Goal: Navigation & Orientation: Find specific page/section

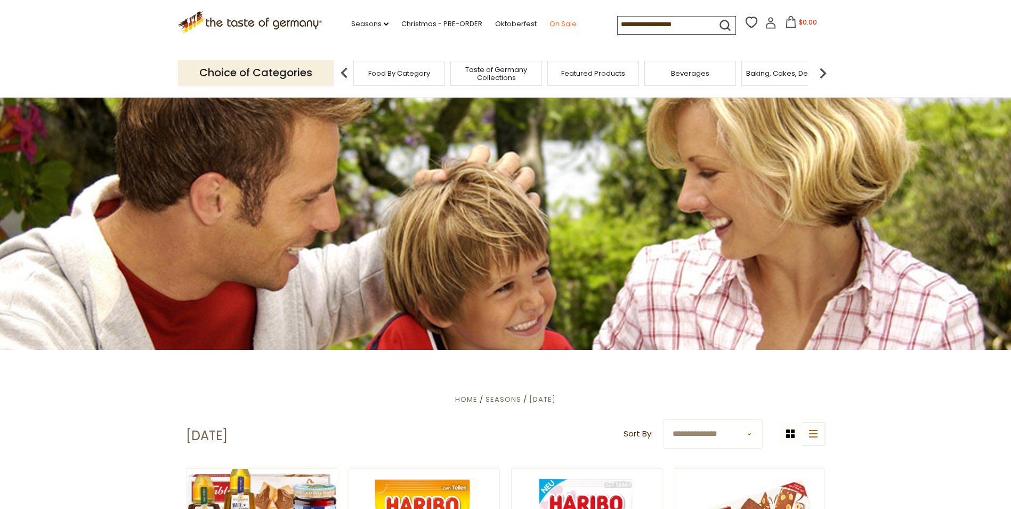
click at [555, 22] on link "On Sale" at bounding box center [563, 24] width 27 height 12
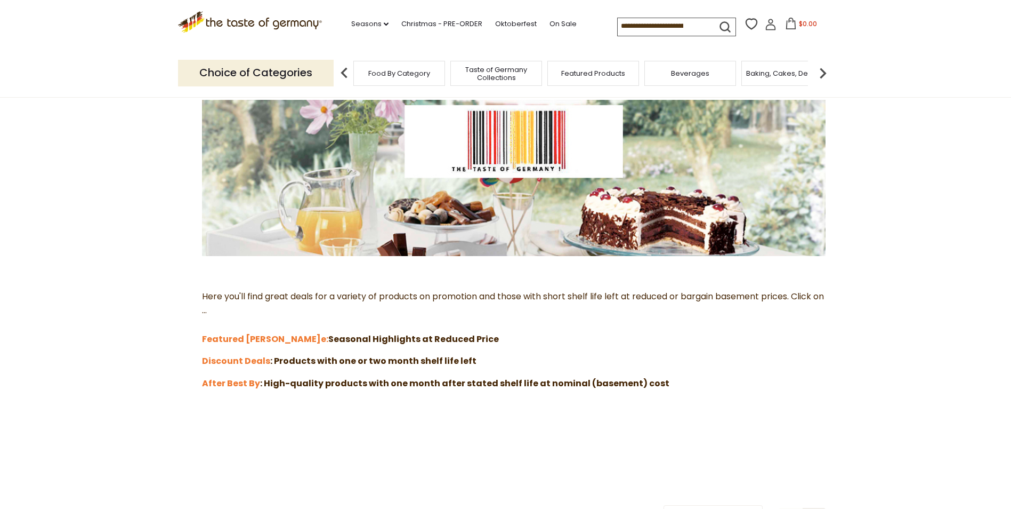
scroll to position [128, 0]
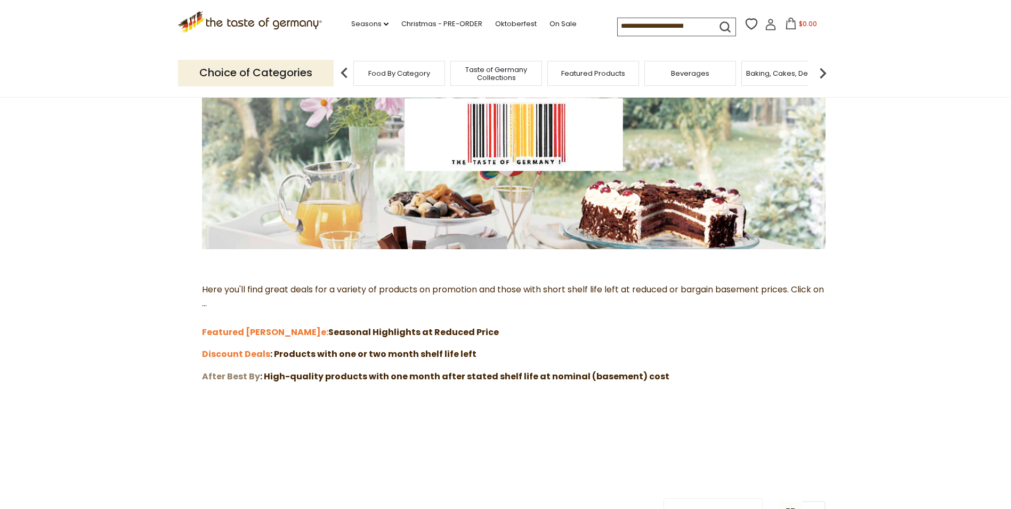
click at [243, 372] on strong "After Best By" at bounding box center [231, 376] width 58 height 12
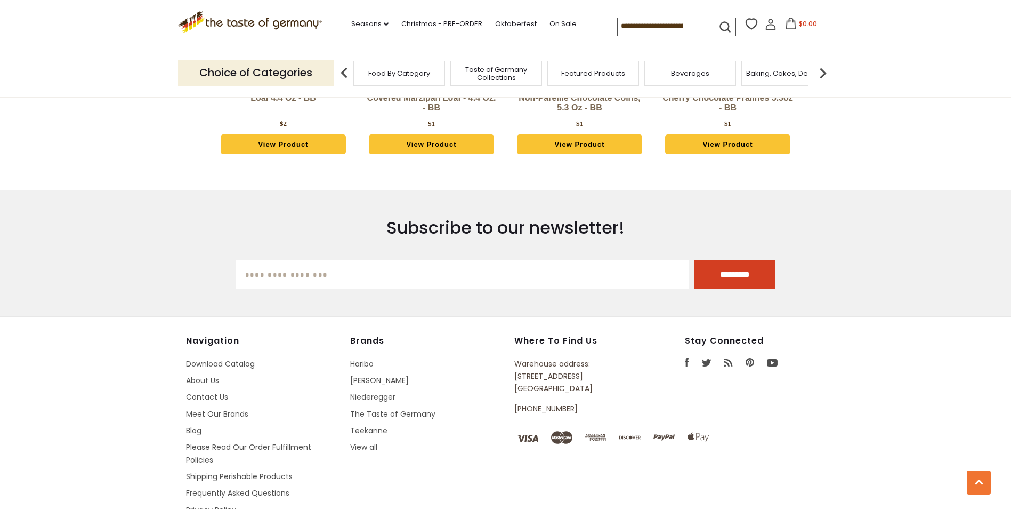
scroll to position [1279, 0]
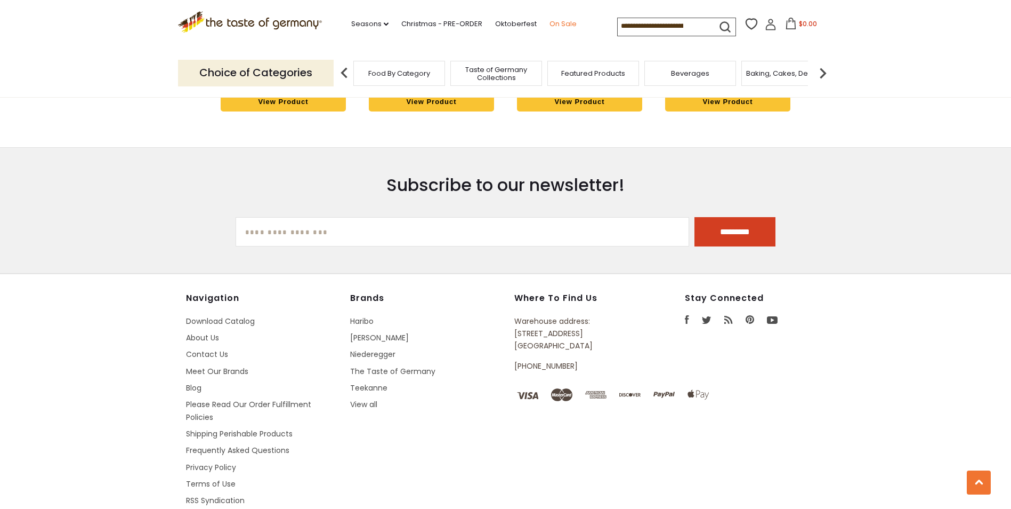
click at [559, 22] on link "On Sale" at bounding box center [563, 24] width 27 height 12
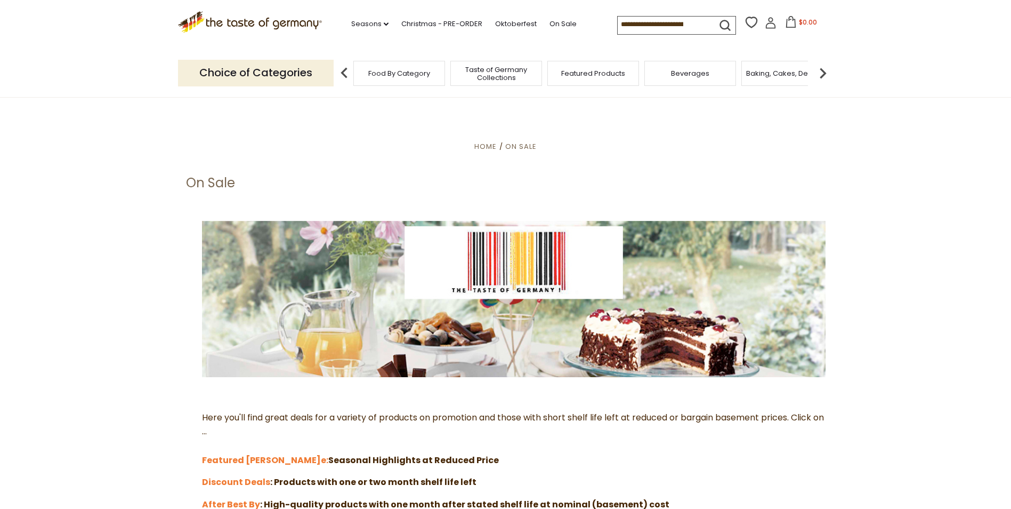
click at [687, 74] on span "Beverages" at bounding box center [690, 73] width 38 height 8
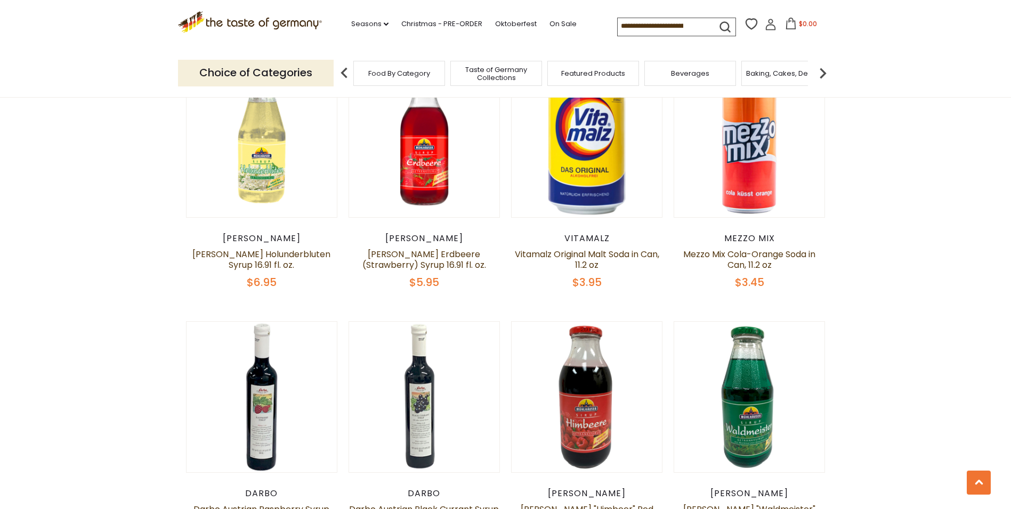
scroll to position [1016, 0]
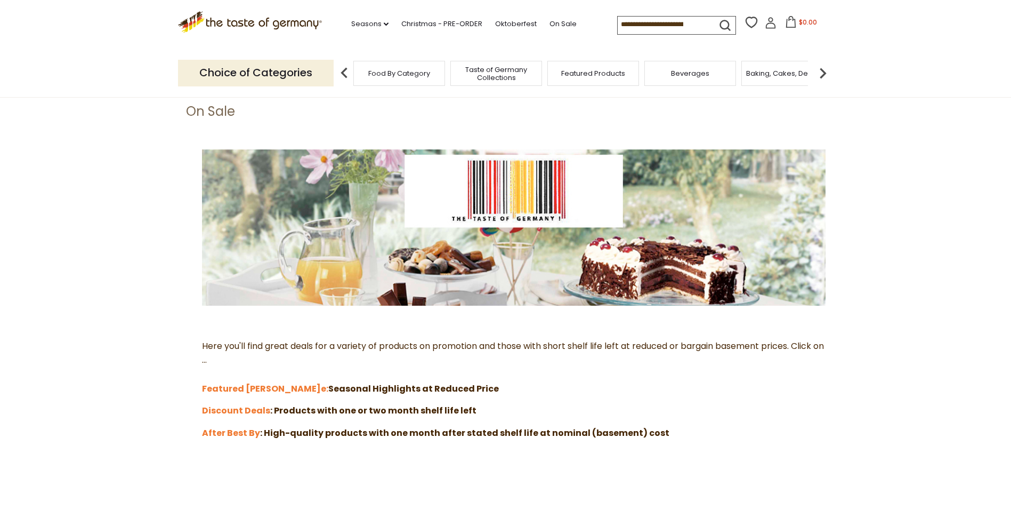
scroll to position [121, 0]
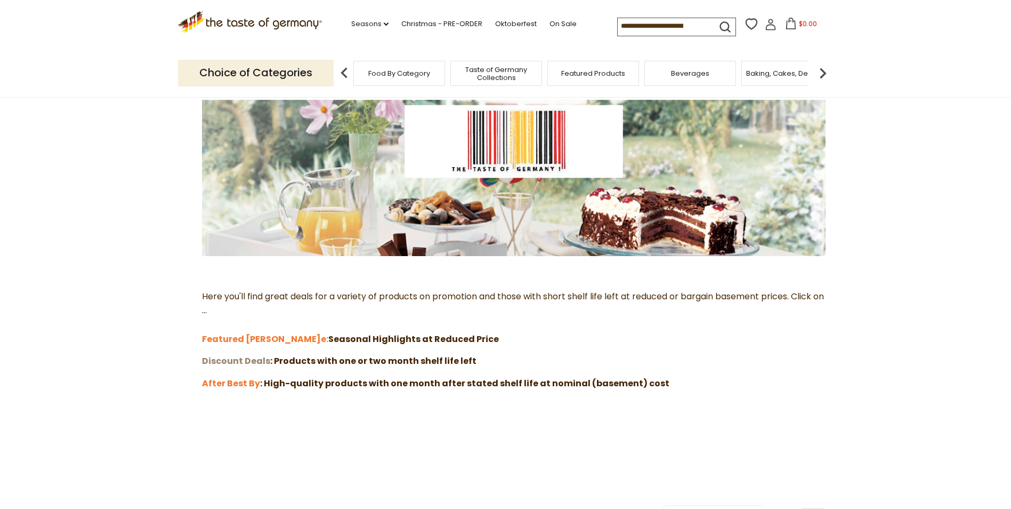
click at [251, 360] on strong "Discount Deals" at bounding box center [236, 360] width 68 height 12
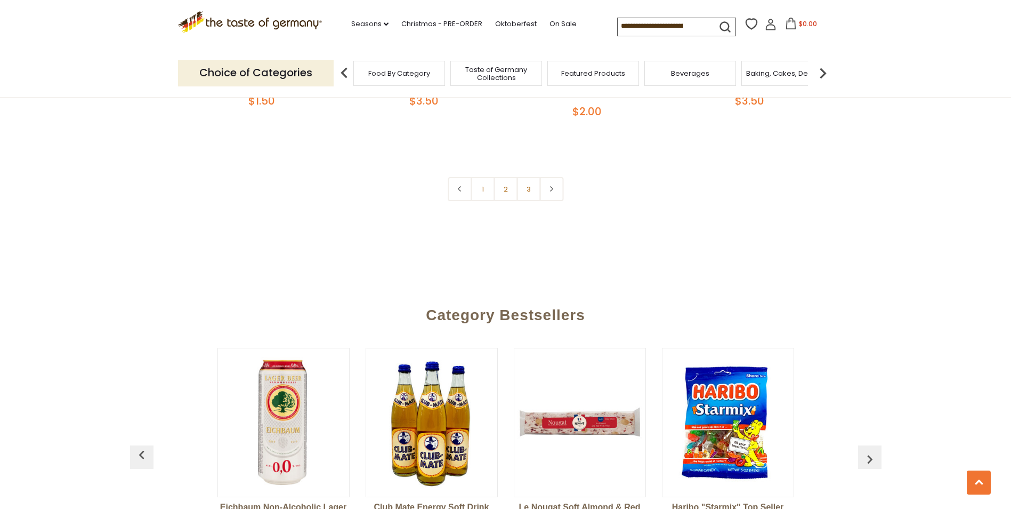
scroll to position [2544, 0]
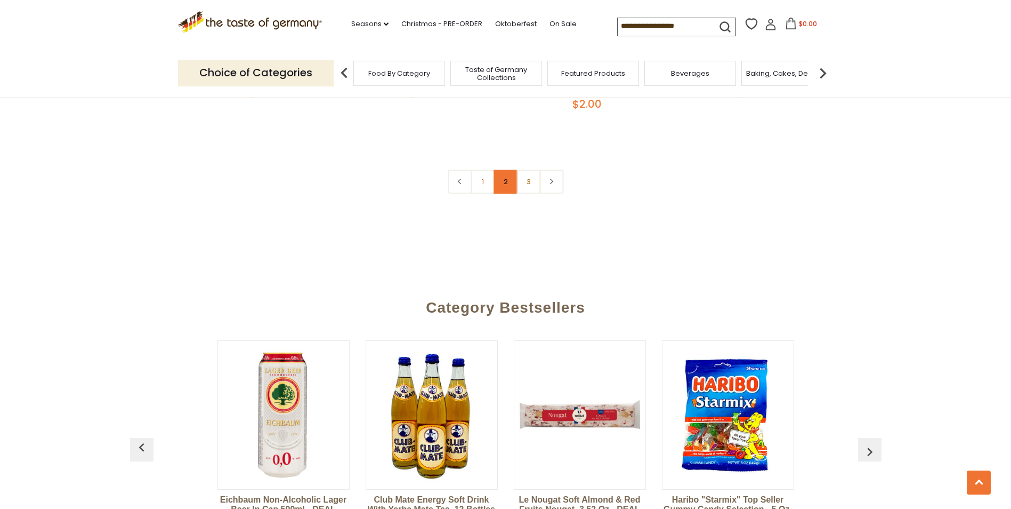
click at [501, 170] on link "2" at bounding box center [506, 182] width 24 height 24
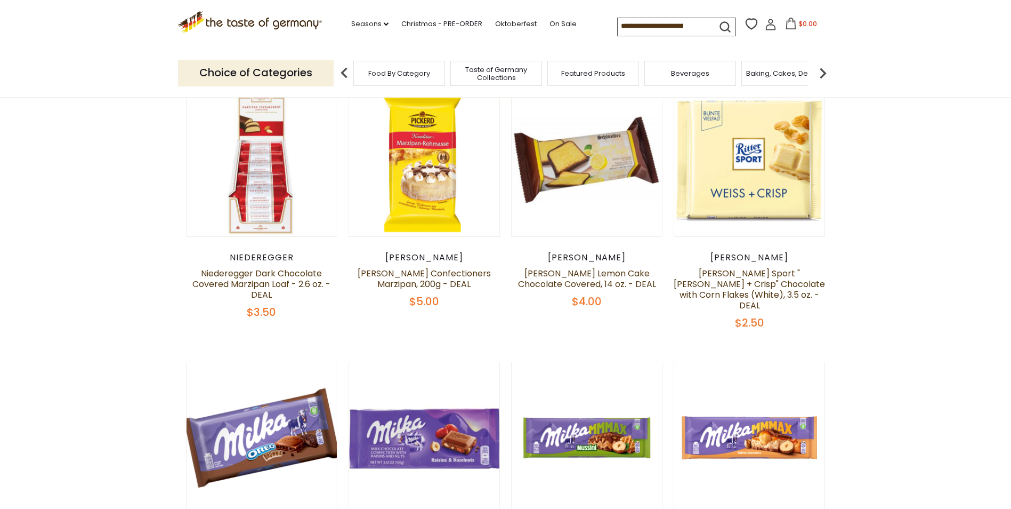
scroll to position [166, 0]
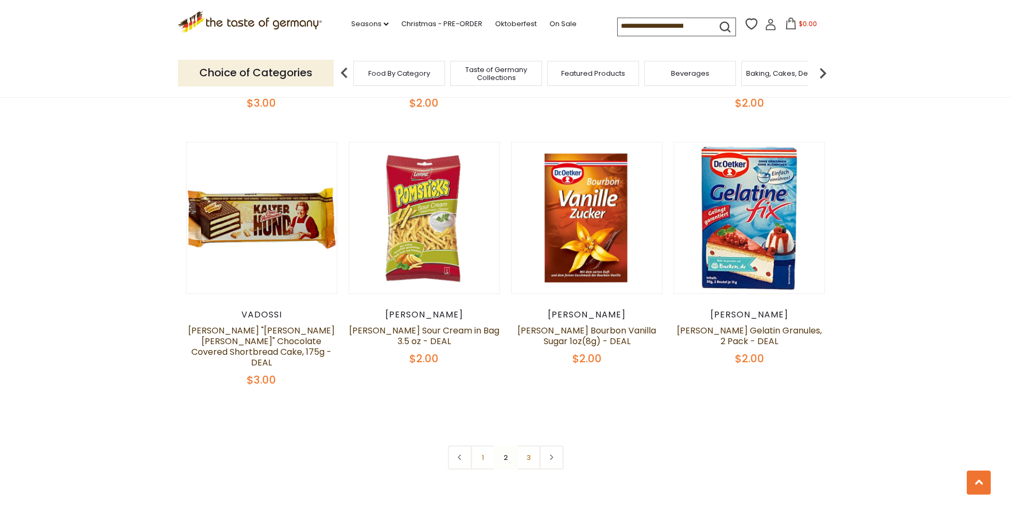
scroll to position [2305, 0]
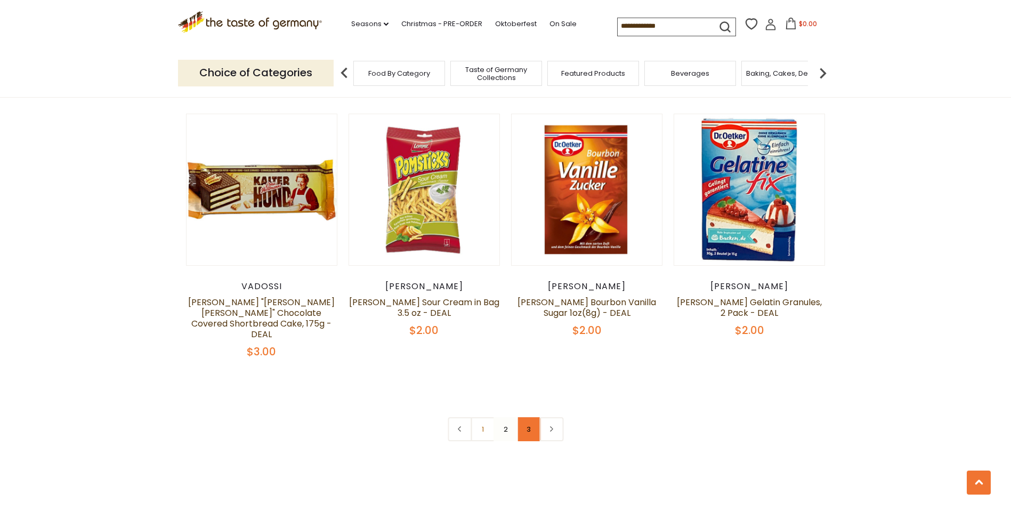
click at [533, 417] on link "3" at bounding box center [529, 429] width 24 height 24
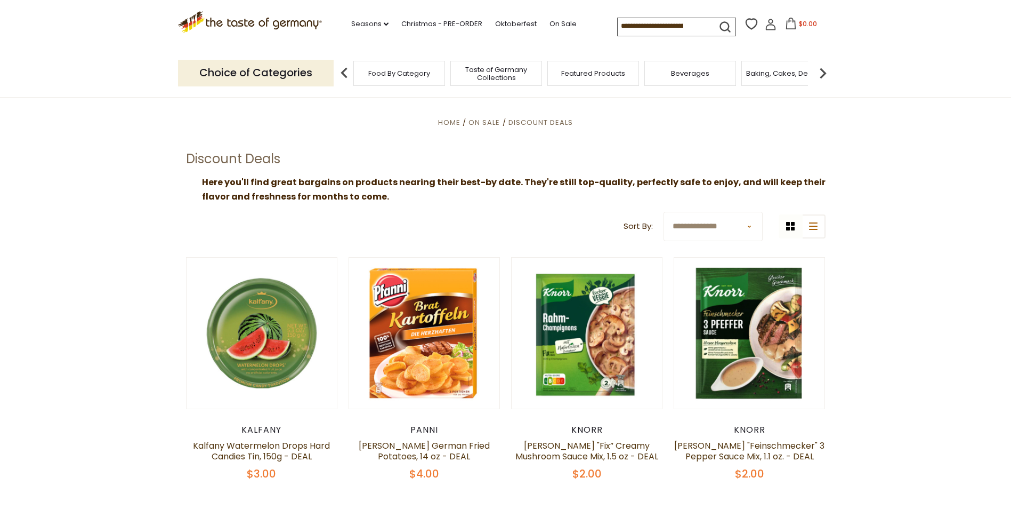
scroll to position [0, 0]
